Goal: Transaction & Acquisition: Purchase product/service

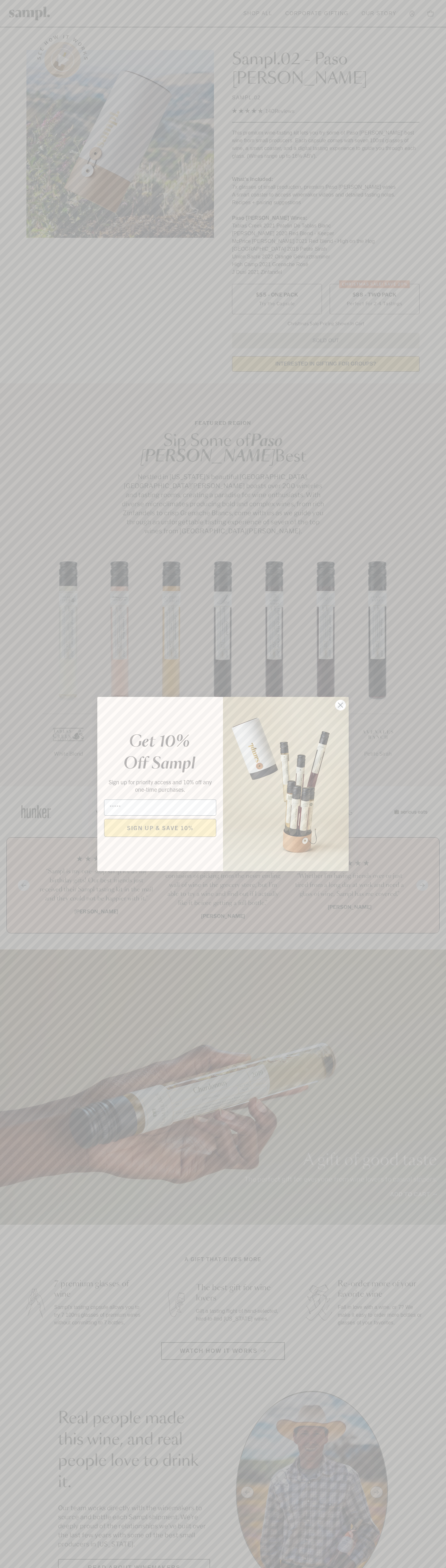
click at [341, 705] on icon "Close dialog" at bounding box center [341, 705] width 5 height 5
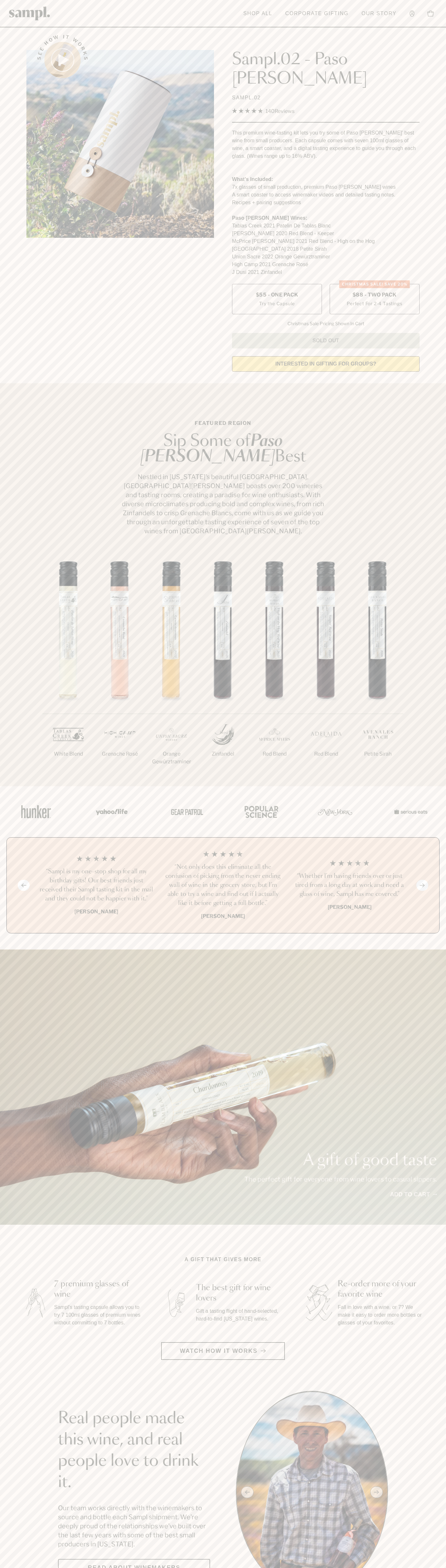
click at [375, 292] on span "$88 - Two Pack" at bounding box center [375, 295] width 44 height 7
click at [68, 25] on header "Toggle navigation menu Shop All Corporate Gifting Our Story Account Story Shop …" at bounding box center [223, 13] width 446 height 27
click at [437, 197] on section "See how it works Sampl.02 - Paso [PERSON_NAME] SAMPL.02 4.9 Rated 4.9 out of 5 …" at bounding box center [223, 201] width 446 height 351
click at [81, 1568] on html "Skip to main content Toggle navigation menu Shop All Corporate Gifting Our Stor…" at bounding box center [223, 1582] width 446 height 3165
click at [8, 1098] on div "A gift of good taste The perfect gift for everyone from wine lovers to casual s…" at bounding box center [223, 1088] width 446 height 275
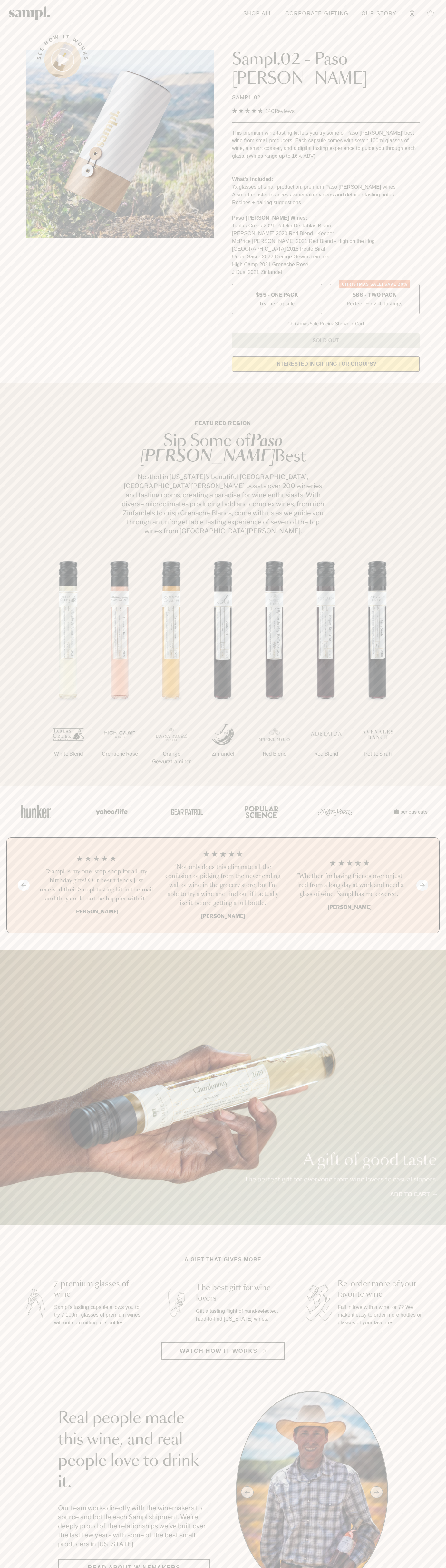
click at [375, 284] on label "CHRISTMAS SALE! Save 20% $88 - Two Pack Perfect For 2-4 Tastings" at bounding box center [375, 299] width 90 height 30
click at [223, 863] on h3 "“Not only does this eliminate all the confusion of picking from the never endin…" at bounding box center [224, 885] width 117 height 45
